Goal: Task Accomplishment & Management: Manage account settings

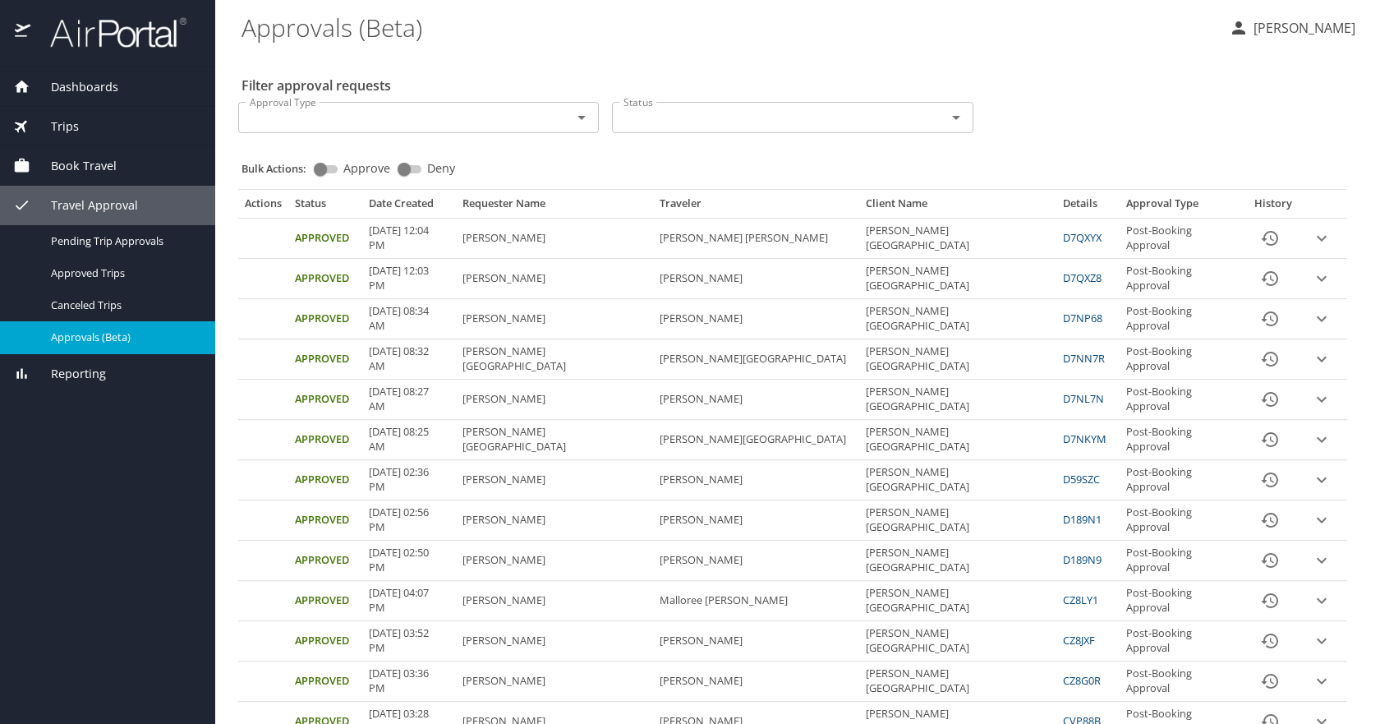
click at [77, 85] on span "Dashboards" at bounding box center [74, 87] width 88 height 18
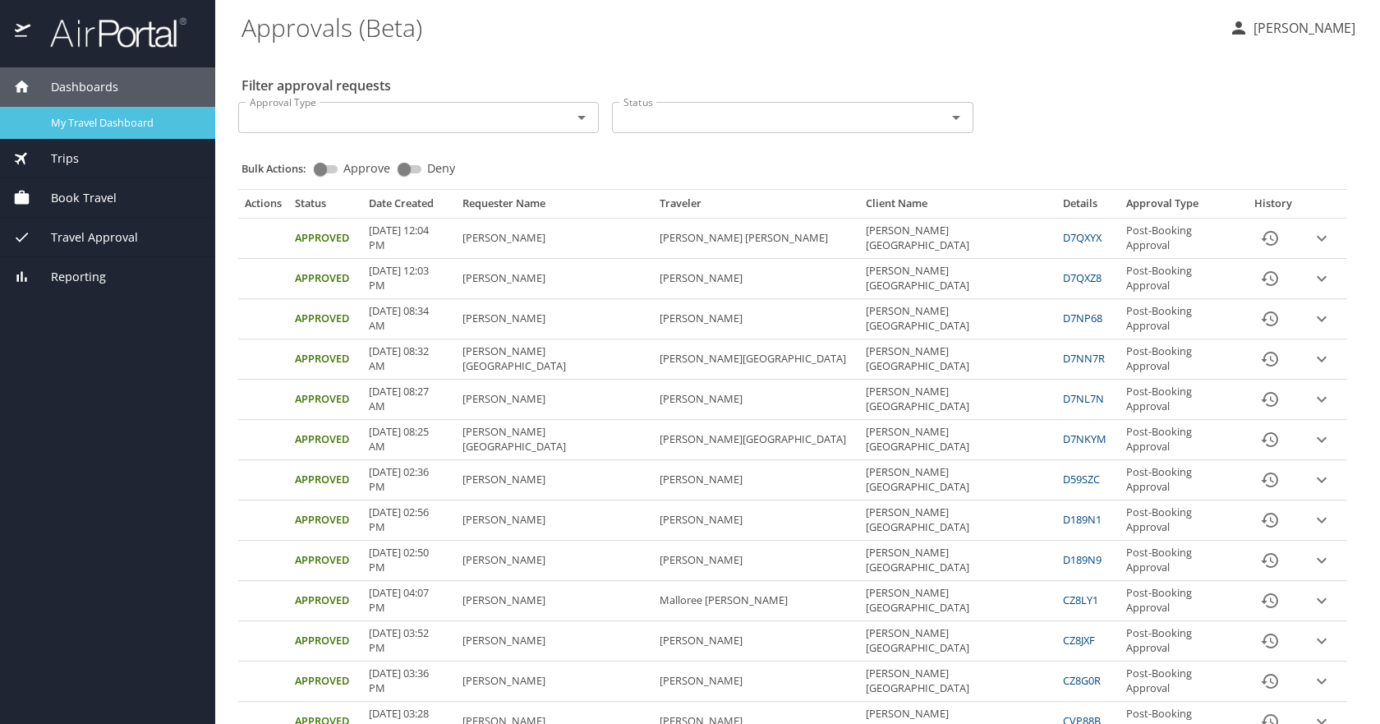
click at [145, 121] on span "My Travel Dashboard" at bounding box center [123, 123] width 145 height 16
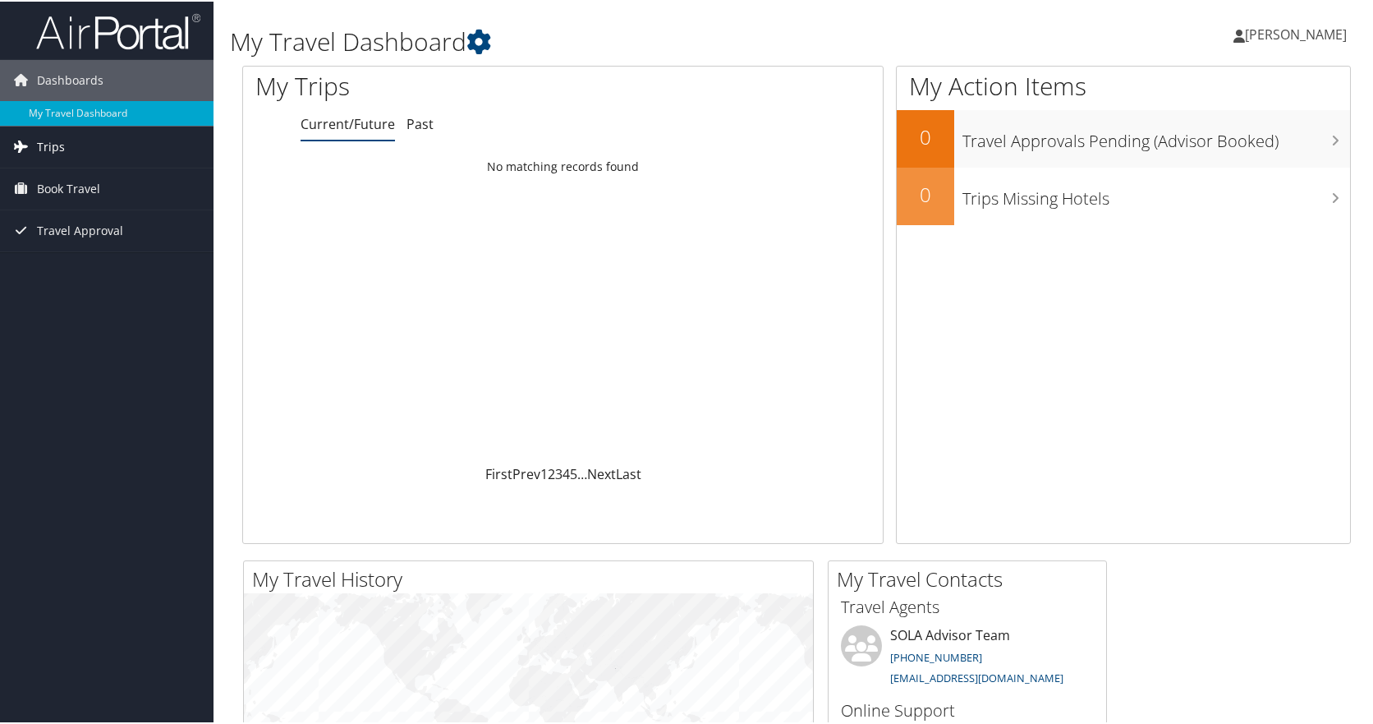
click at [58, 152] on span "Trips" at bounding box center [51, 145] width 28 height 41
click at [63, 186] on link "Current/Future Trips" at bounding box center [107, 178] width 214 height 25
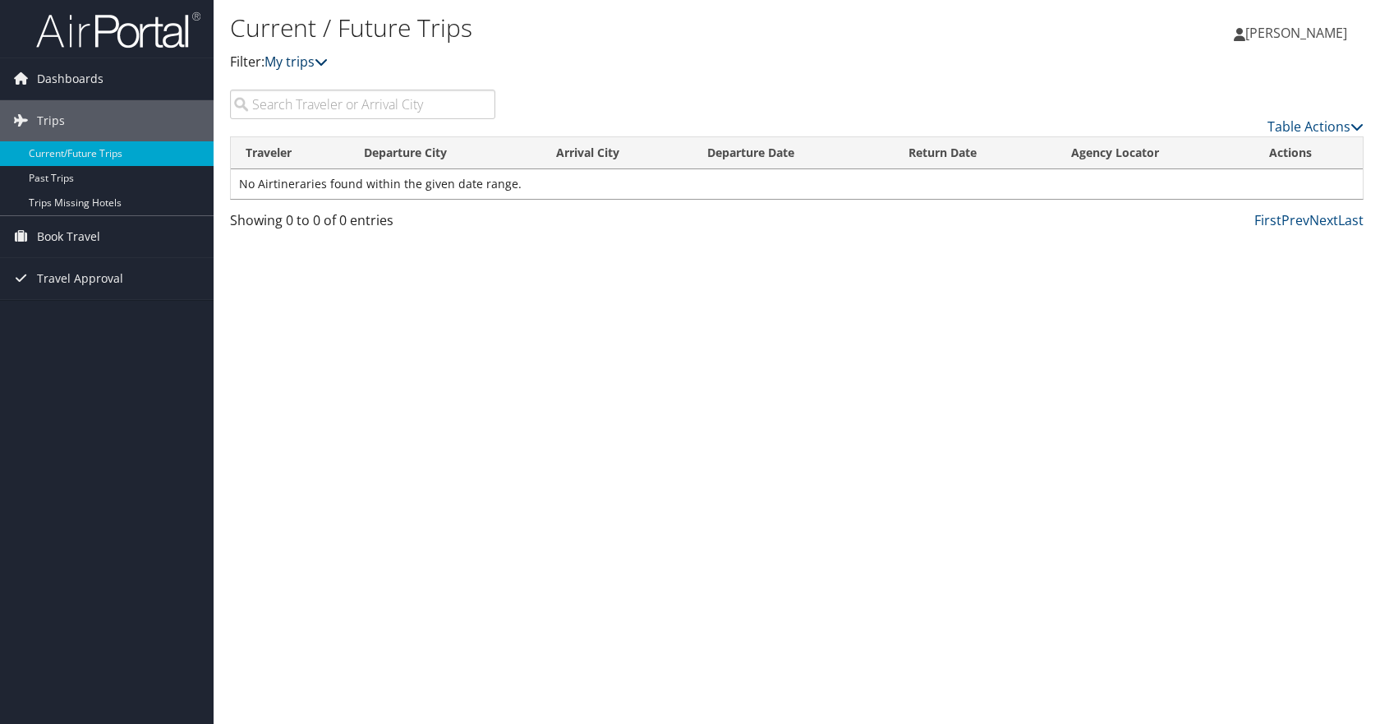
click at [328, 63] on icon at bounding box center [321, 61] width 13 height 13
click at [108, 446] on div "Dashboards My Travel Dashboard Trips Current/Future Trips Past Trips Trips Miss…" at bounding box center [690, 362] width 1380 height 724
click at [89, 268] on span "Travel Approval" at bounding box center [80, 278] width 86 height 41
click at [89, 384] on link "Approvals (Beta)" at bounding box center [107, 385] width 214 height 25
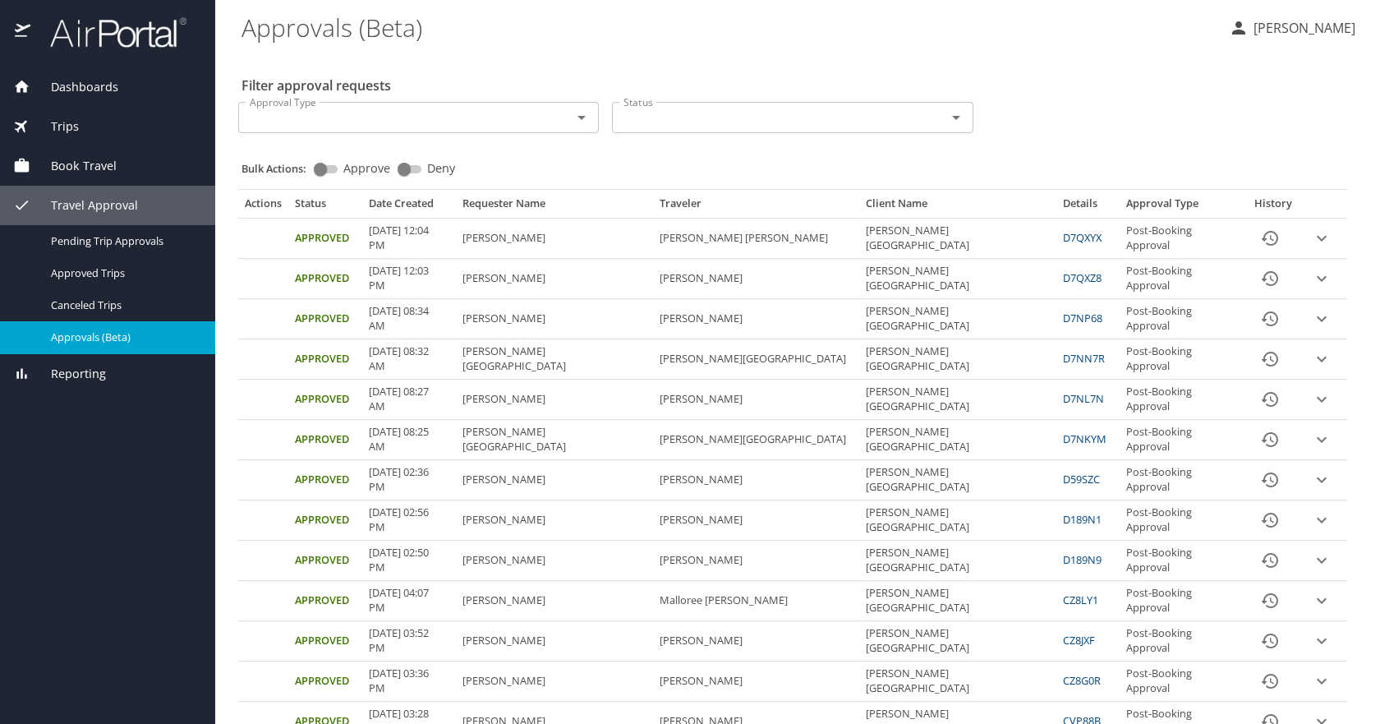
click at [107, 86] on span "Dashboards" at bounding box center [74, 87] width 88 height 18
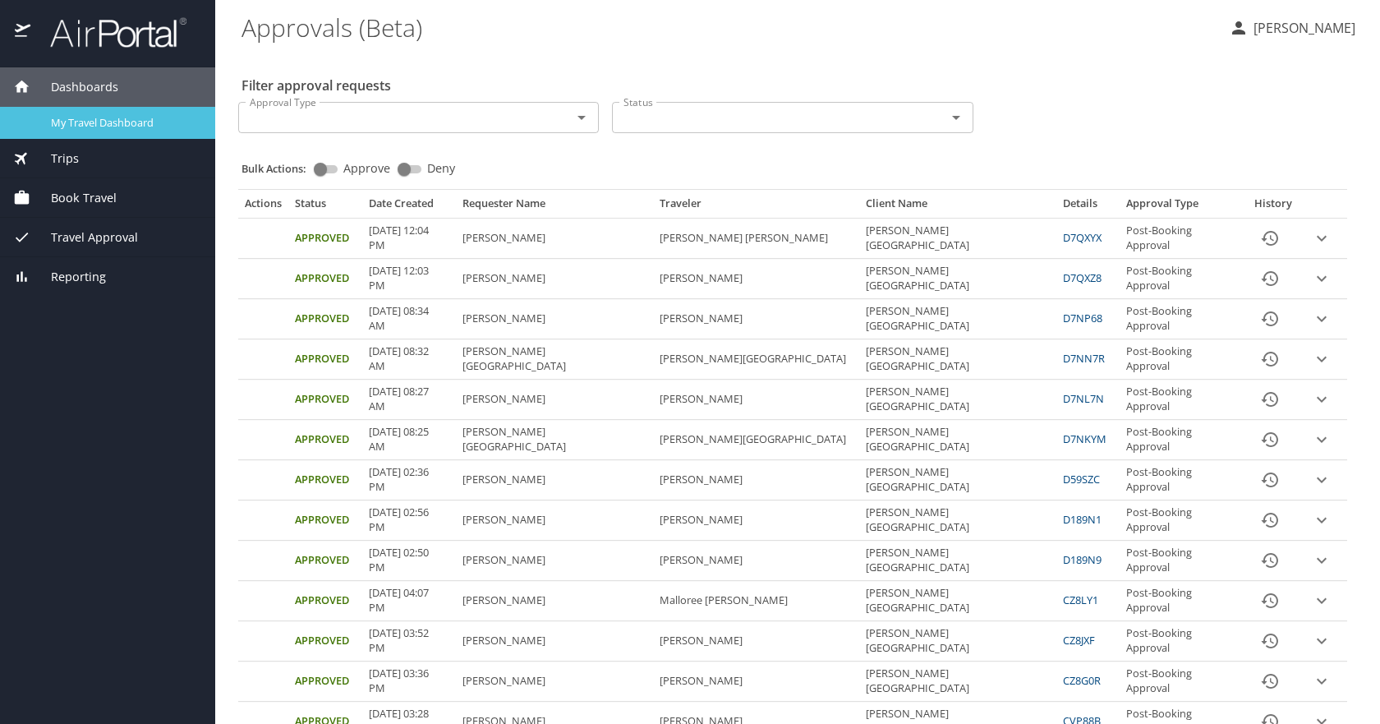
click at [132, 130] on span "My Travel Dashboard" at bounding box center [123, 123] width 145 height 16
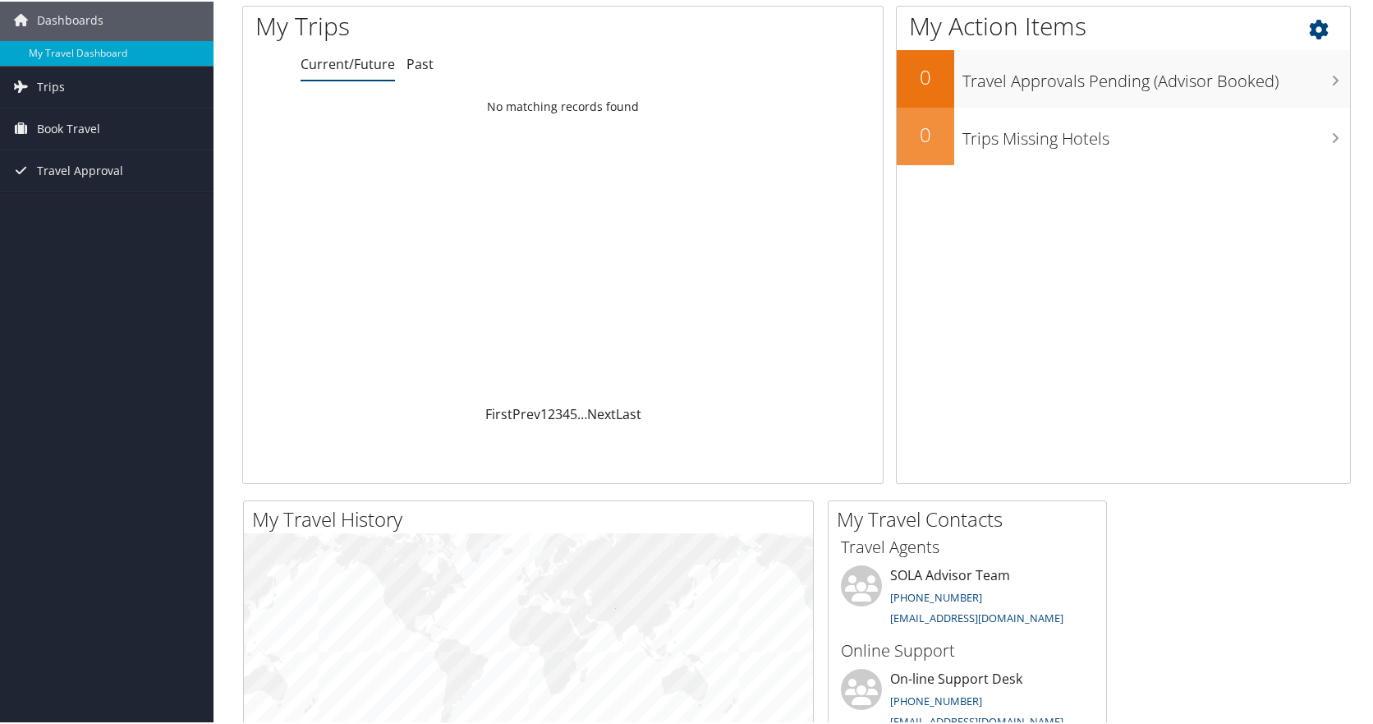
scroll to position [41, 0]
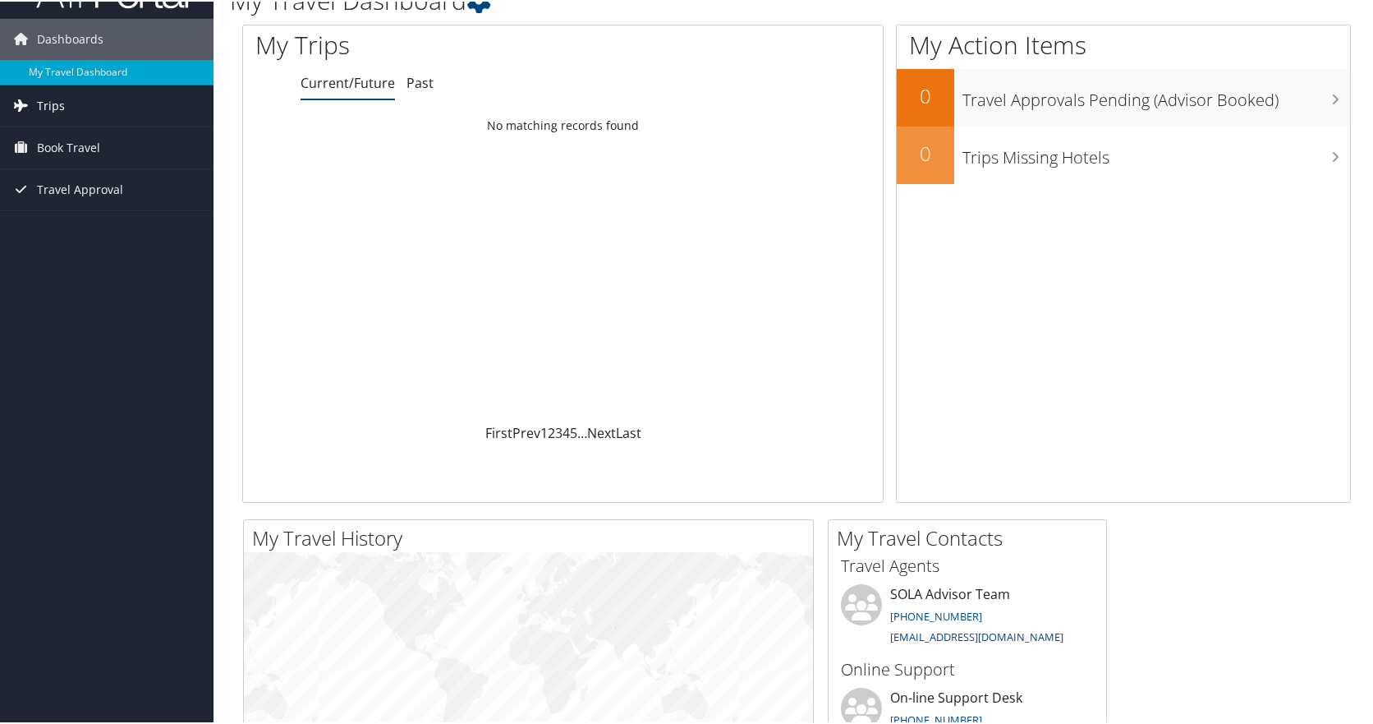
click at [124, 95] on link "Trips" at bounding box center [107, 104] width 214 height 41
click at [68, 134] on link "Current/Future Trips" at bounding box center [107, 137] width 214 height 25
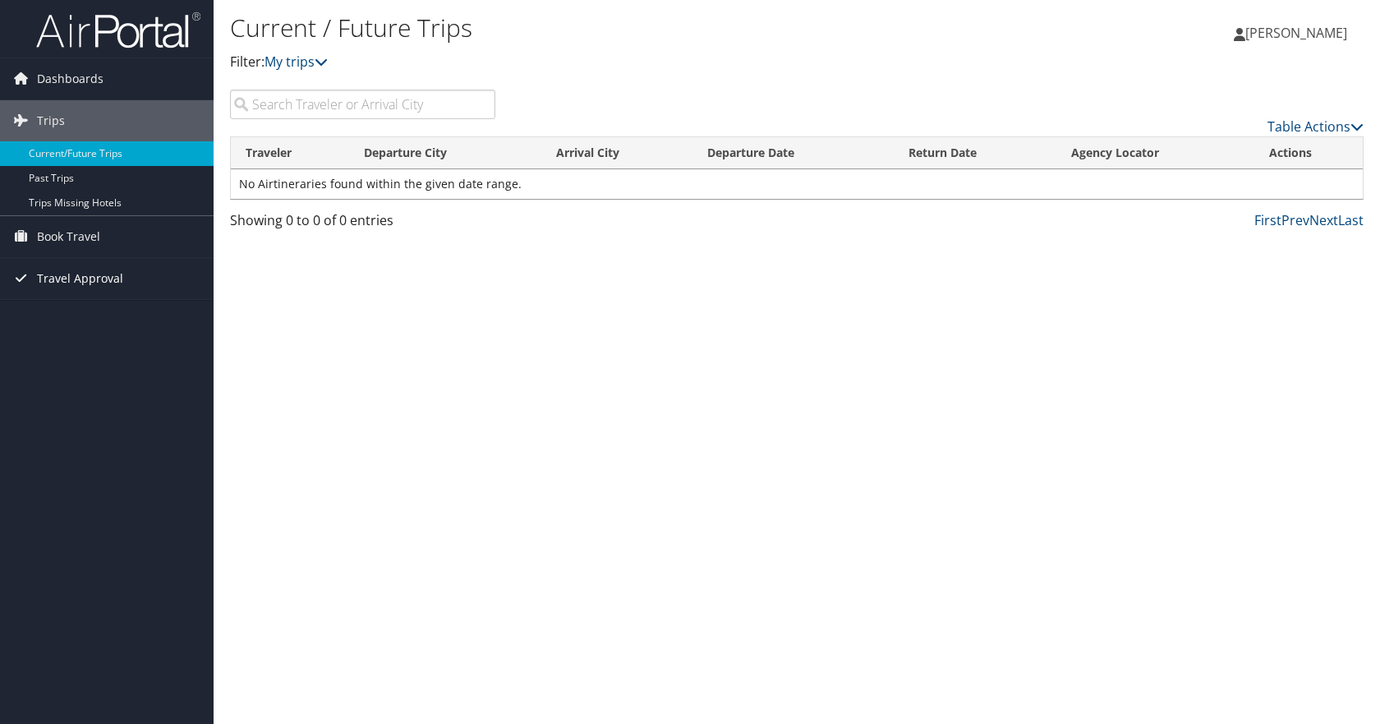
click at [69, 274] on span "Travel Approval" at bounding box center [80, 278] width 86 height 41
click at [94, 315] on link "Pending Trip Approvals" at bounding box center [107, 311] width 214 height 25
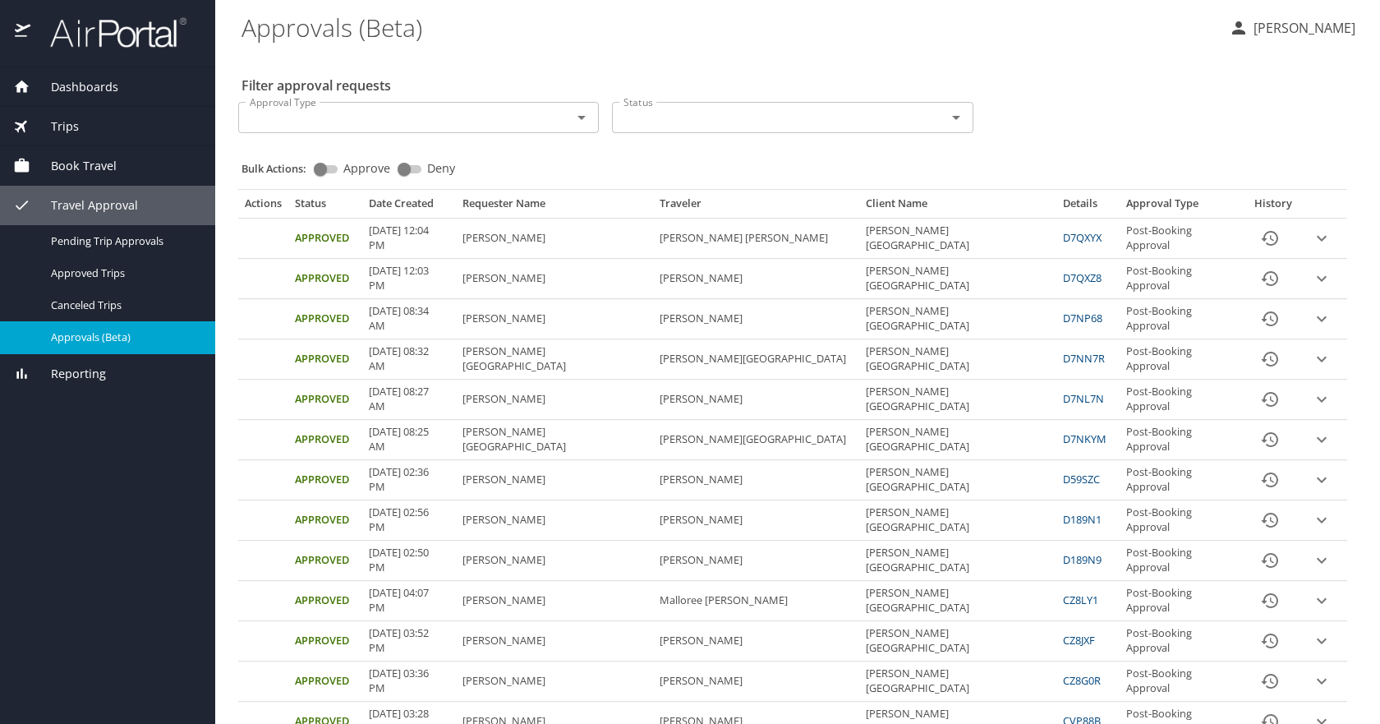
click at [1253, 36] on p "[PERSON_NAME]" at bounding box center [1301, 28] width 107 height 20
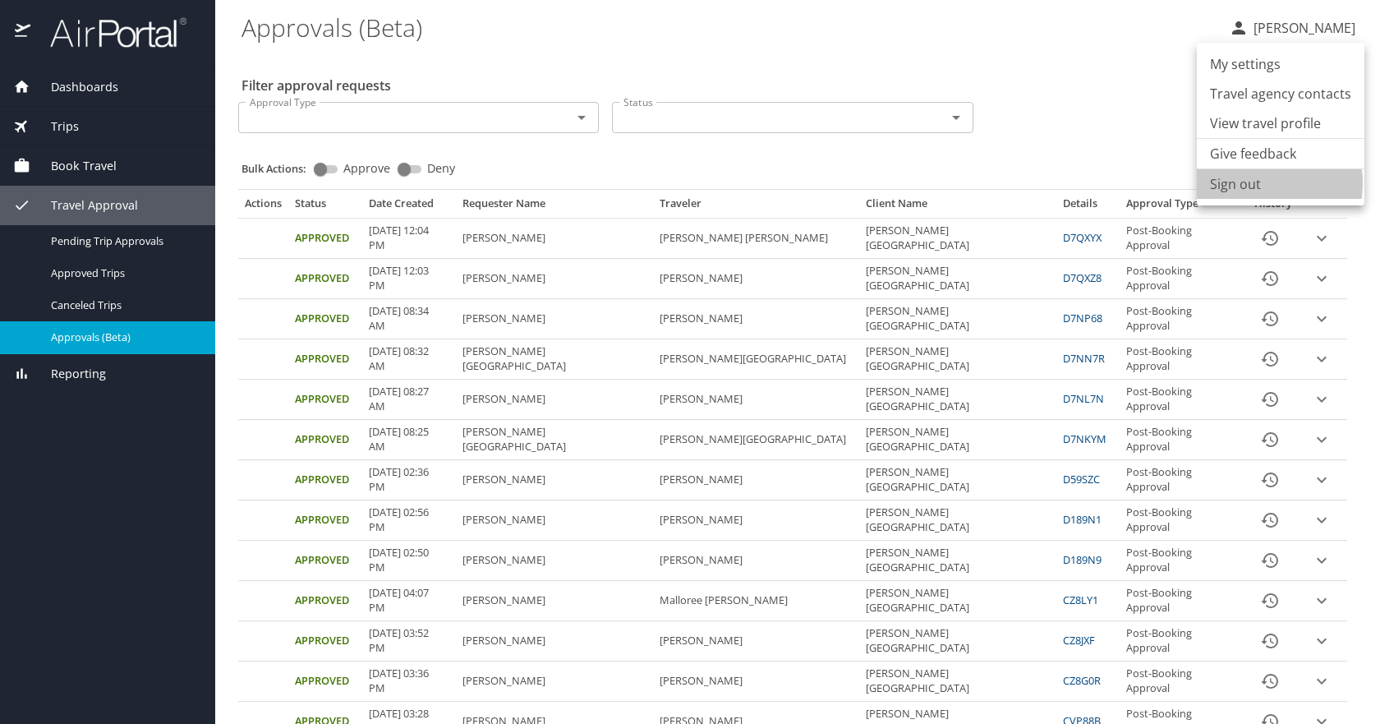
click at [1251, 183] on li "Sign out" at bounding box center [1281, 184] width 168 height 30
